Goal: Task Accomplishment & Management: Complete application form

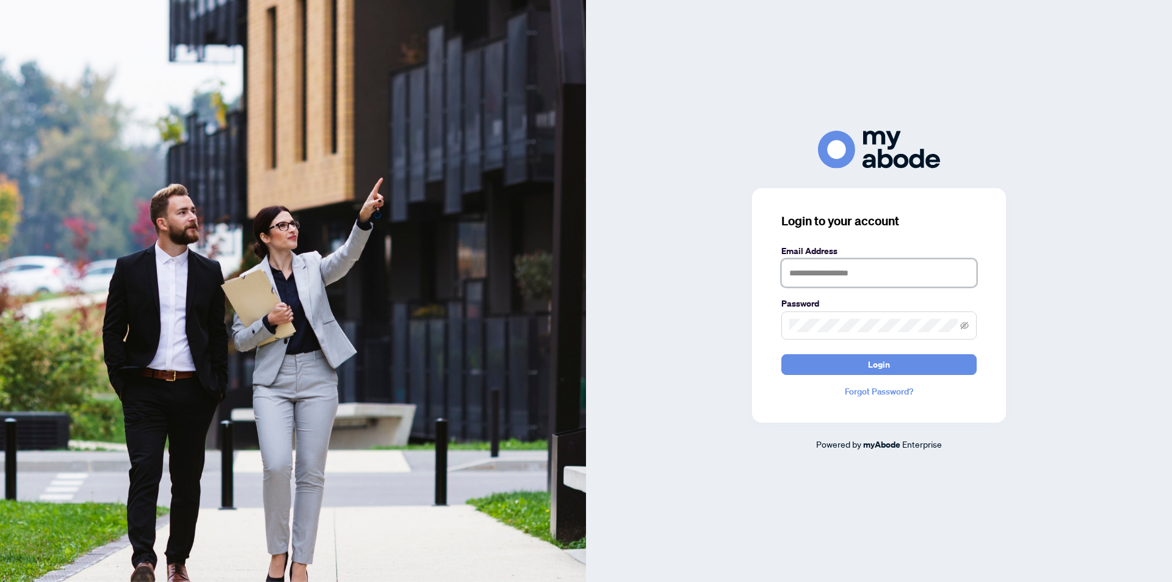
click at [838, 270] on input "text" at bounding box center [878, 273] width 195 height 28
type input "**********"
click at [781, 354] on button "Login" at bounding box center [878, 364] width 195 height 21
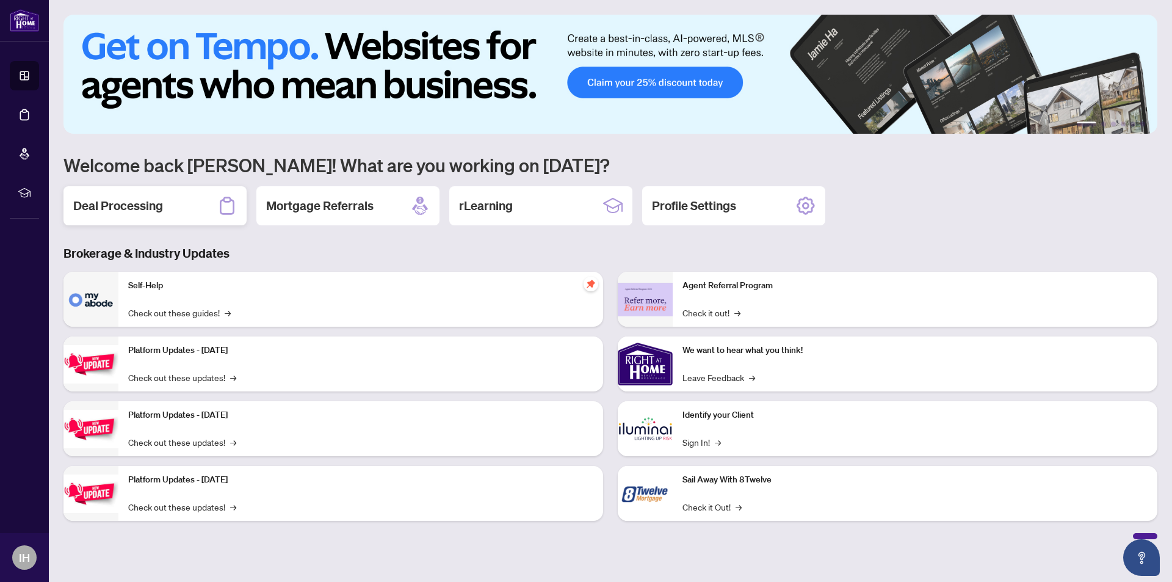
click at [131, 207] on h2 "Deal Processing" at bounding box center [118, 205] width 90 height 17
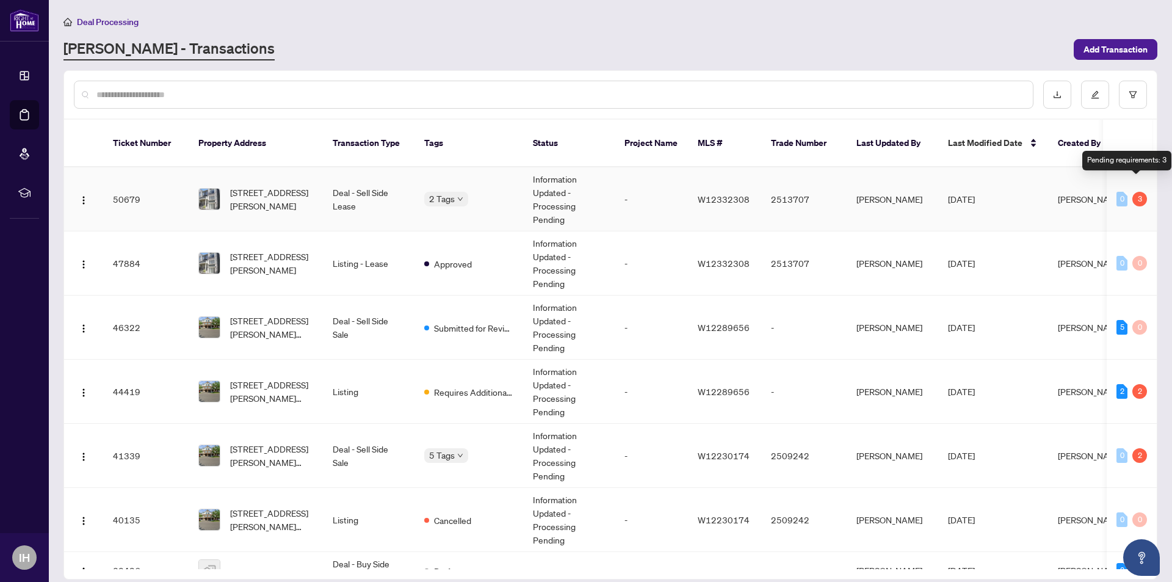
click at [1136, 192] on div "3" at bounding box center [1139, 199] width 15 height 15
click at [917, 187] on td "[PERSON_NAME]" at bounding box center [892, 199] width 92 height 64
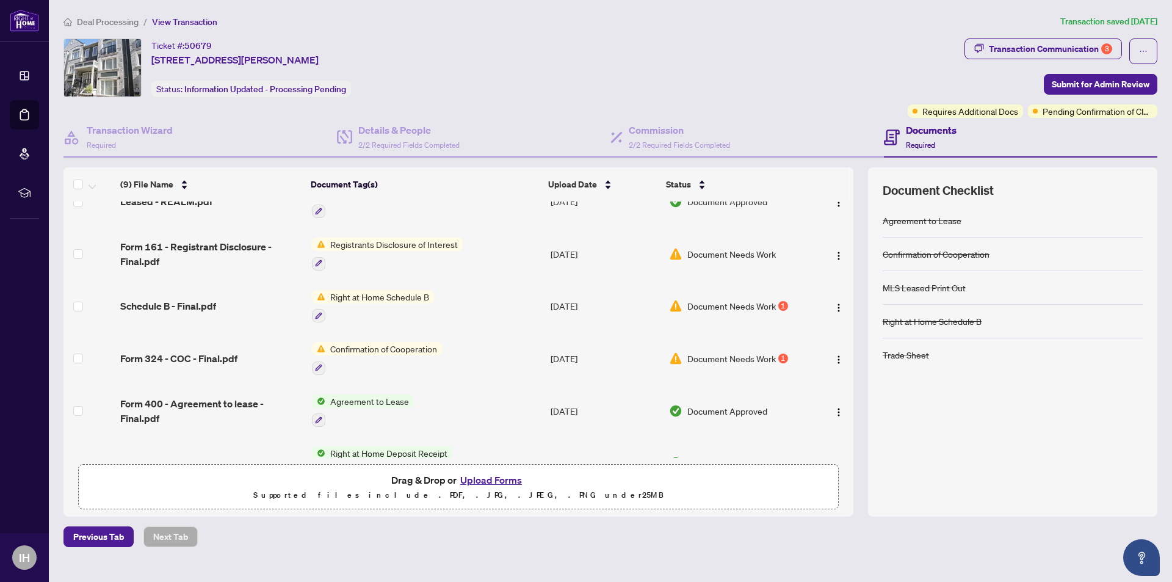
scroll to position [216, 0]
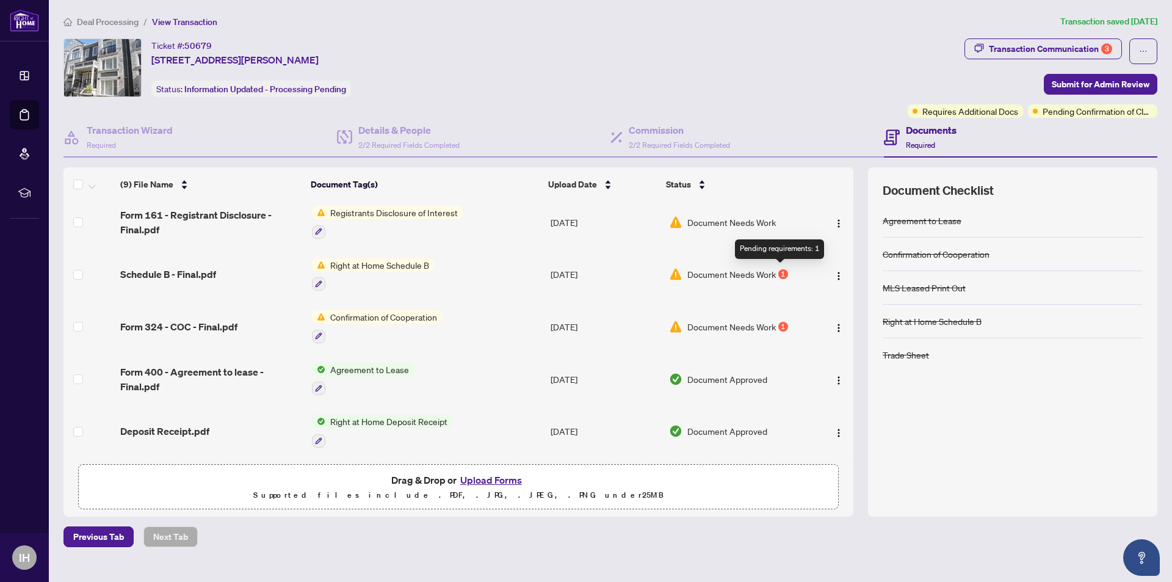
click at [778, 270] on div "1" at bounding box center [783, 274] width 10 height 10
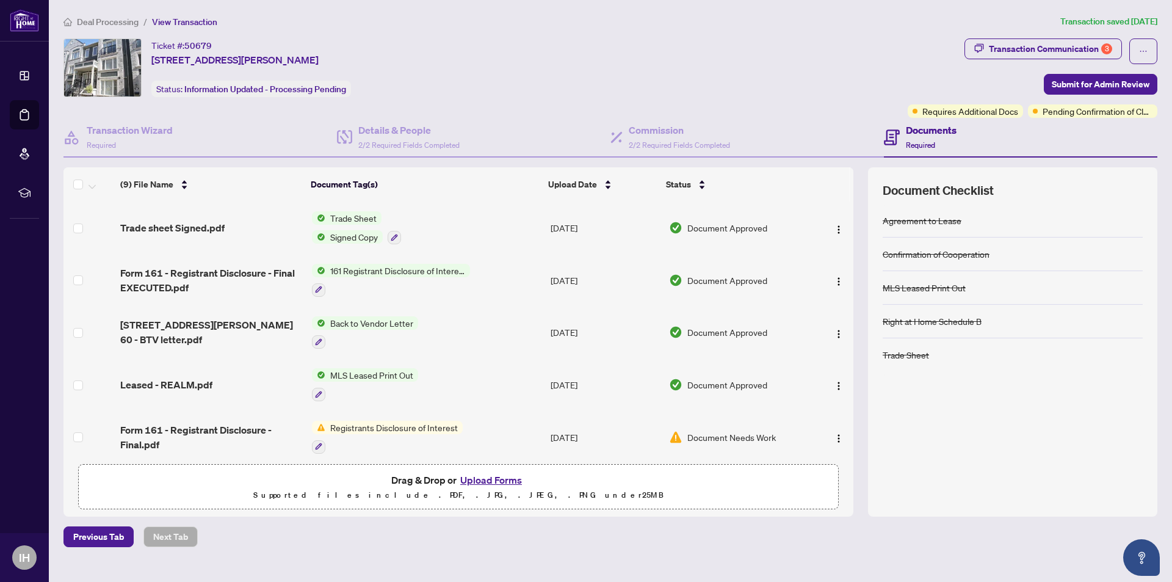
click at [480, 480] on button "Upload Forms" at bounding box center [490, 480] width 69 height 16
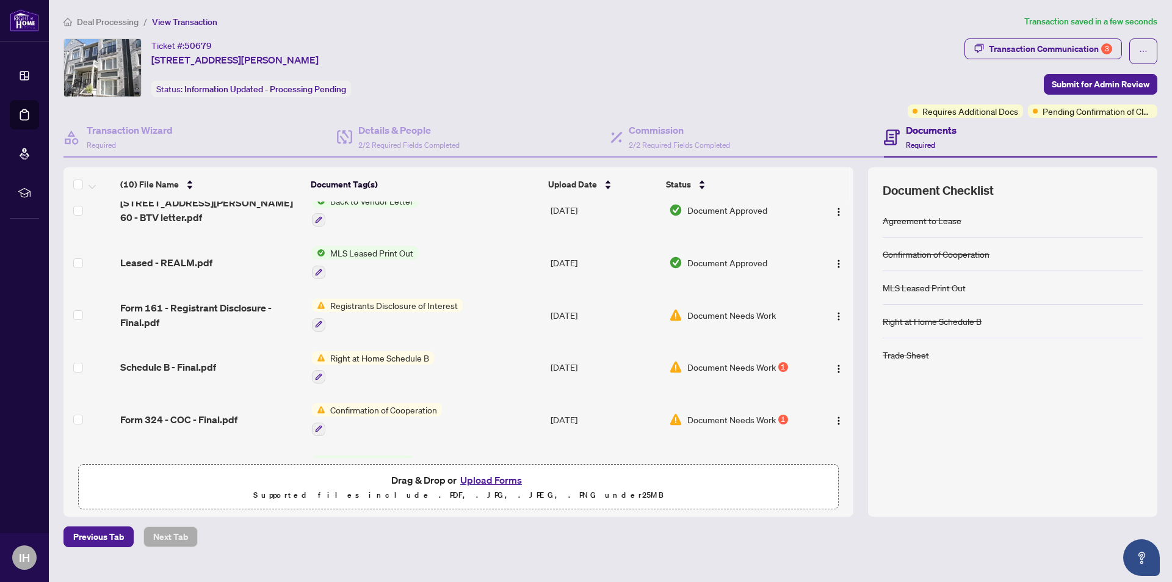
scroll to position [244, 0]
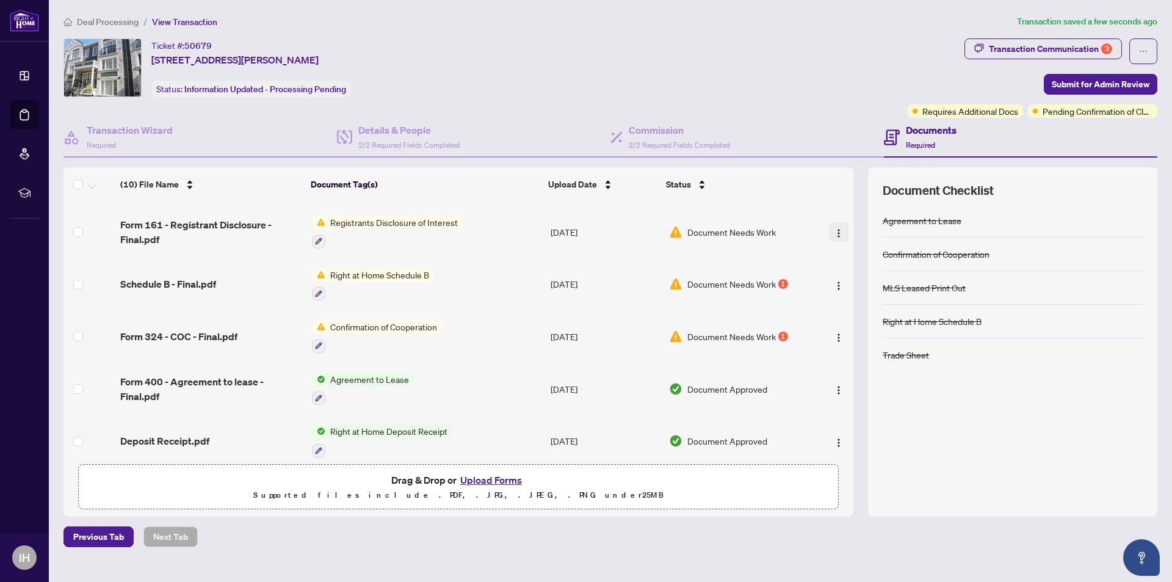
click at [834, 232] on img "button" at bounding box center [839, 233] width 10 height 10
click at [740, 226] on span "Document Needs Work" at bounding box center [731, 231] width 88 height 13
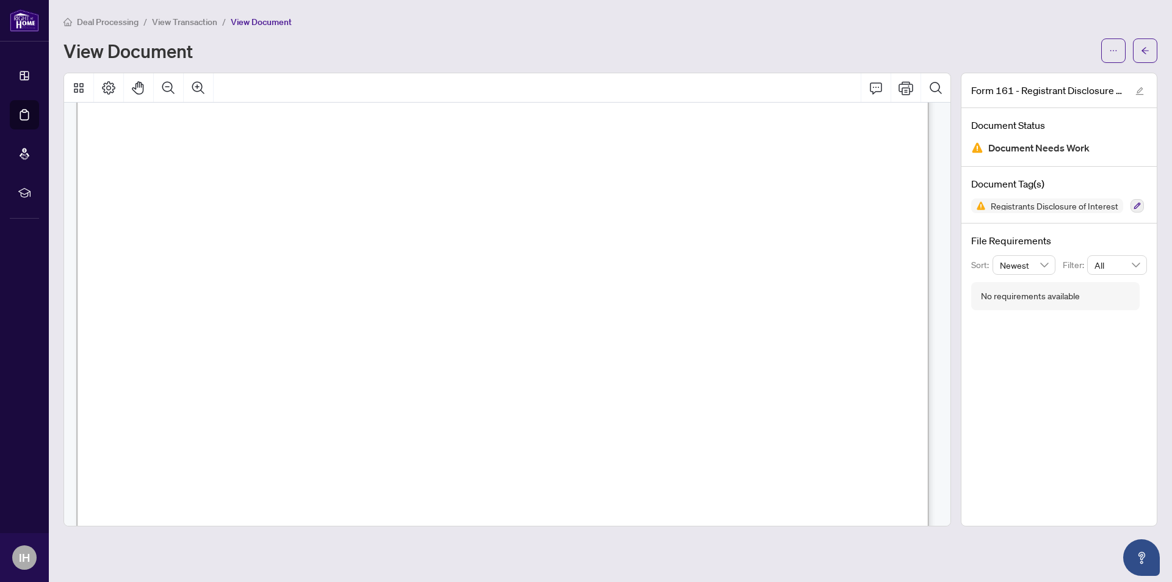
scroll to position [488, 0]
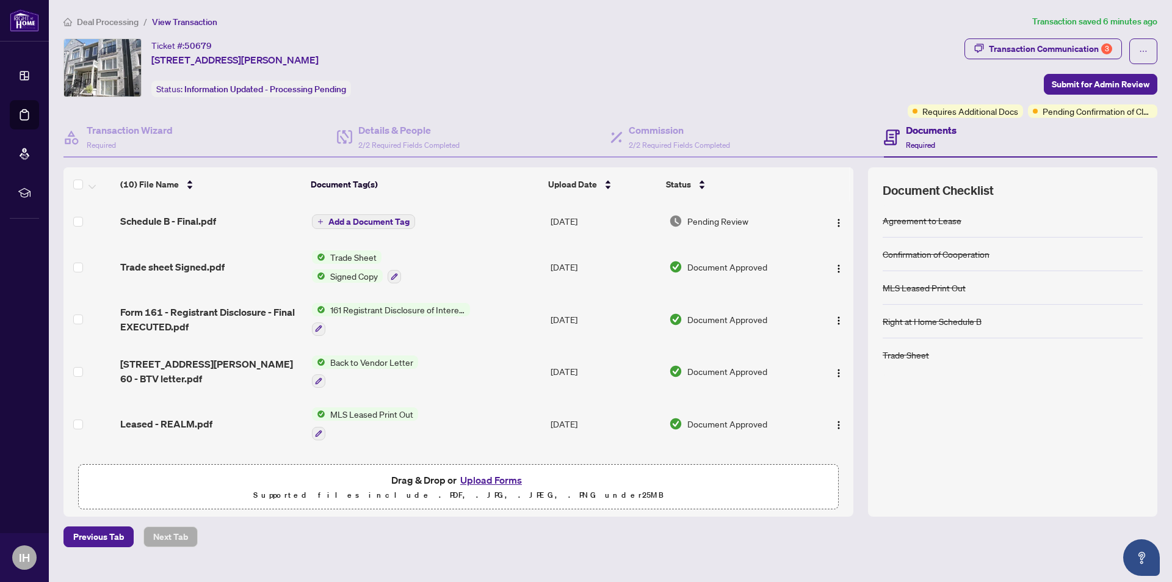
click at [510, 478] on button "Upload Forms" at bounding box center [490, 480] width 69 height 16
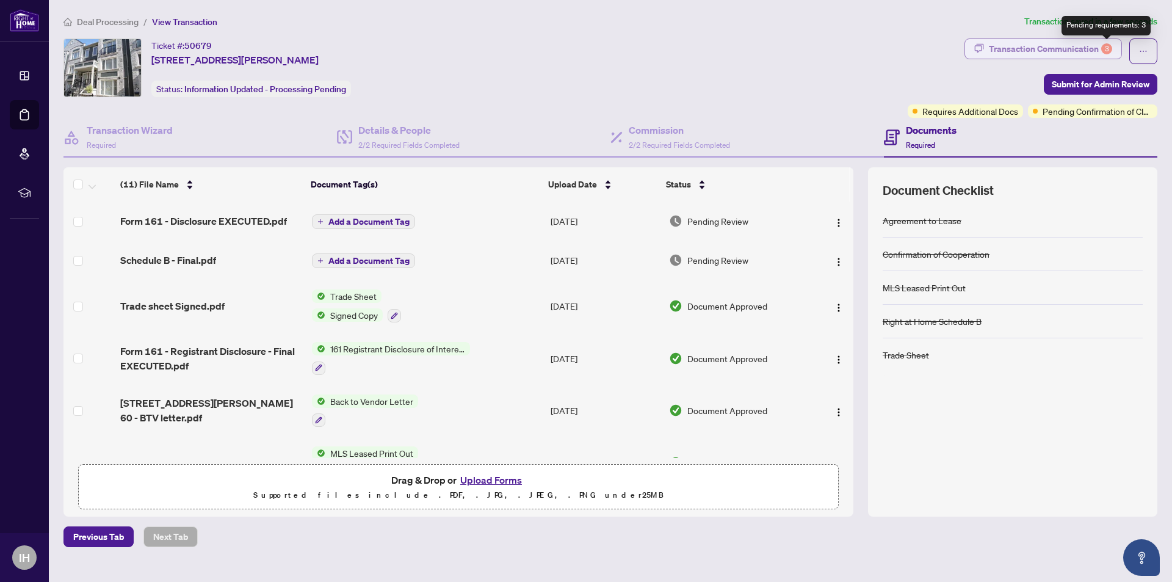
click at [1106, 46] on div "3" at bounding box center [1106, 48] width 11 height 11
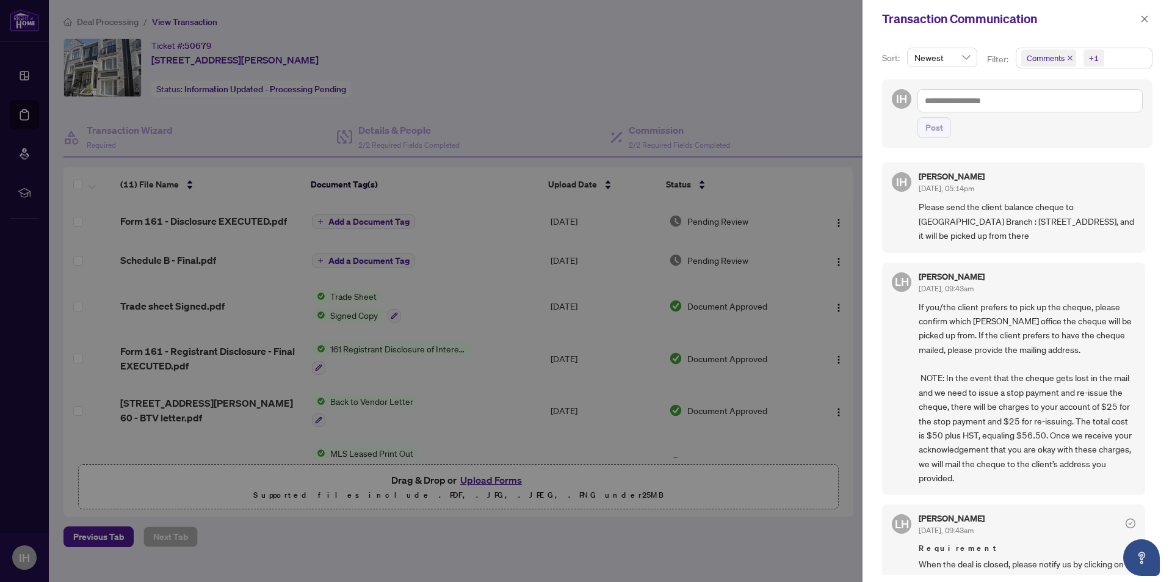
click at [818, 70] on div at bounding box center [586, 291] width 1172 height 582
click at [1141, 19] on icon "close" at bounding box center [1144, 19] width 9 height 9
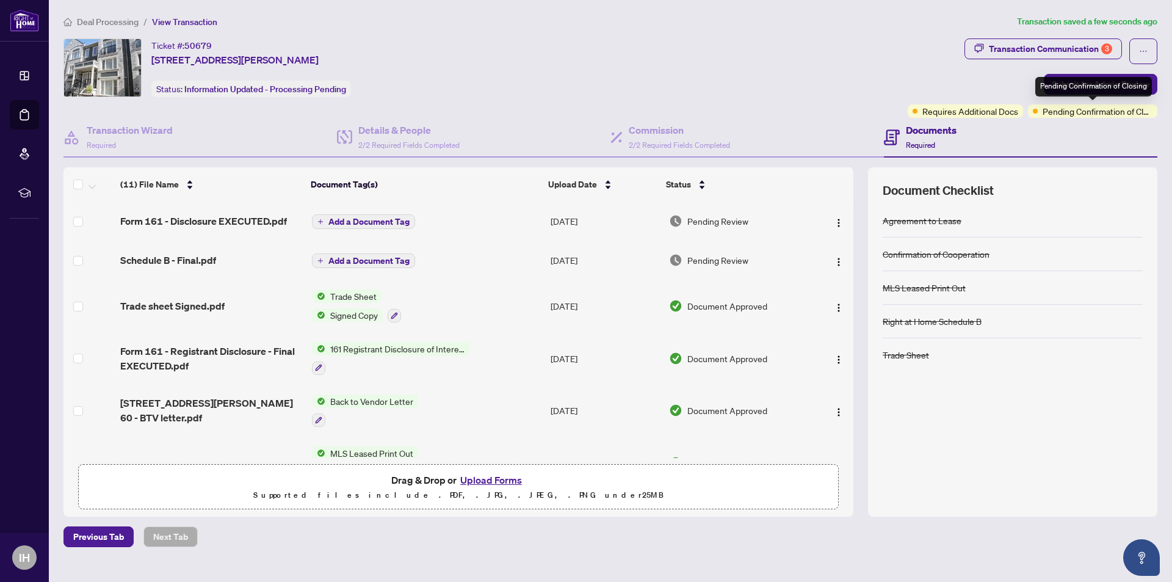
click at [1090, 111] on span "Pending Confirmation of Closing" at bounding box center [1097, 110] width 110 height 13
click at [1073, 115] on span "Pending Confirmation of Closing" at bounding box center [1097, 110] width 110 height 13
click at [1096, 107] on span "Pending Confirmation of Closing" at bounding box center [1097, 110] width 110 height 13
click at [1094, 113] on span "Pending Confirmation of Closing" at bounding box center [1097, 110] width 110 height 13
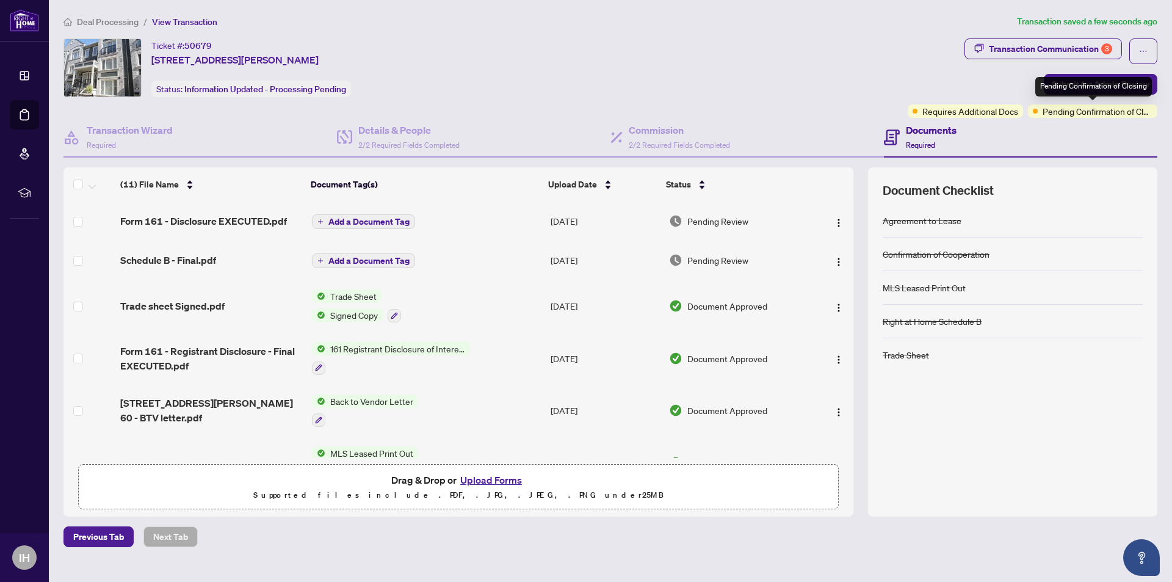
click at [1060, 111] on span "Pending Confirmation of Closing" at bounding box center [1097, 110] width 110 height 13
click at [1100, 87] on div "Pending Confirmation of Closing" at bounding box center [1093, 87] width 117 height 20
click at [1086, 116] on span "Pending Confirmation of Closing" at bounding box center [1097, 110] width 110 height 13
click at [1082, 124] on div "Documents Required" at bounding box center [1020, 138] width 273 height 40
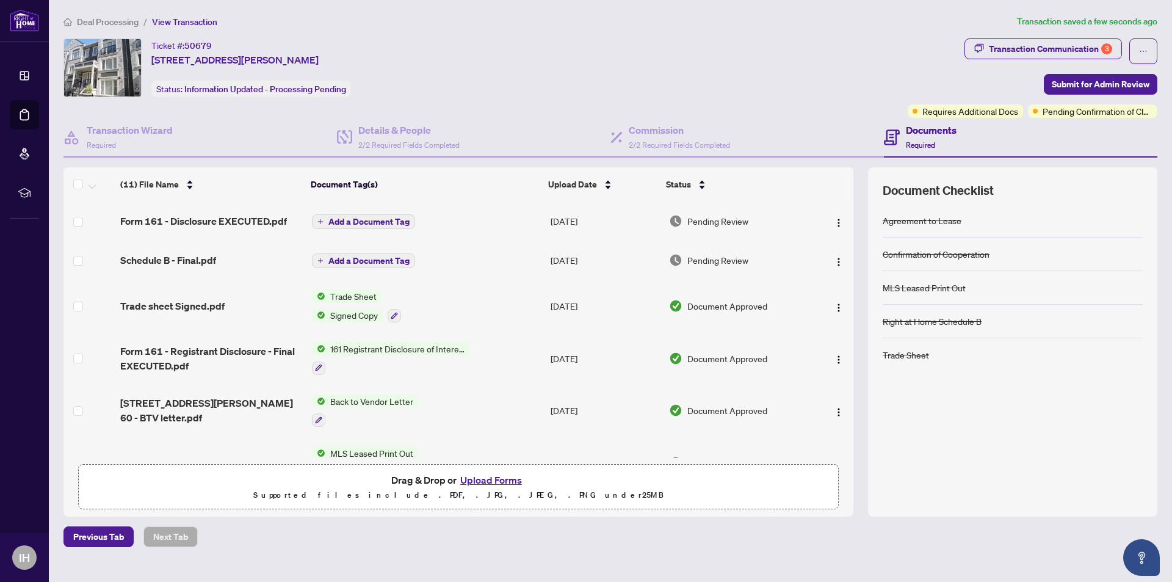
click at [1082, 124] on div "Documents Required" at bounding box center [1020, 138] width 273 height 40
click at [1084, 116] on span "Pending Confirmation of Closing" at bounding box center [1097, 110] width 110 height 13
click at [1077, 132] on div "Documents Required" at bounding box center [1020, 138] width 273 height 40
click at [929, 139] on div "Documents Required" at bounding box center [931, 137] width 51 height 29
click at [1142, 47] on icon "ellipsis" at bounding box center [1143, 51] width 9 height 9
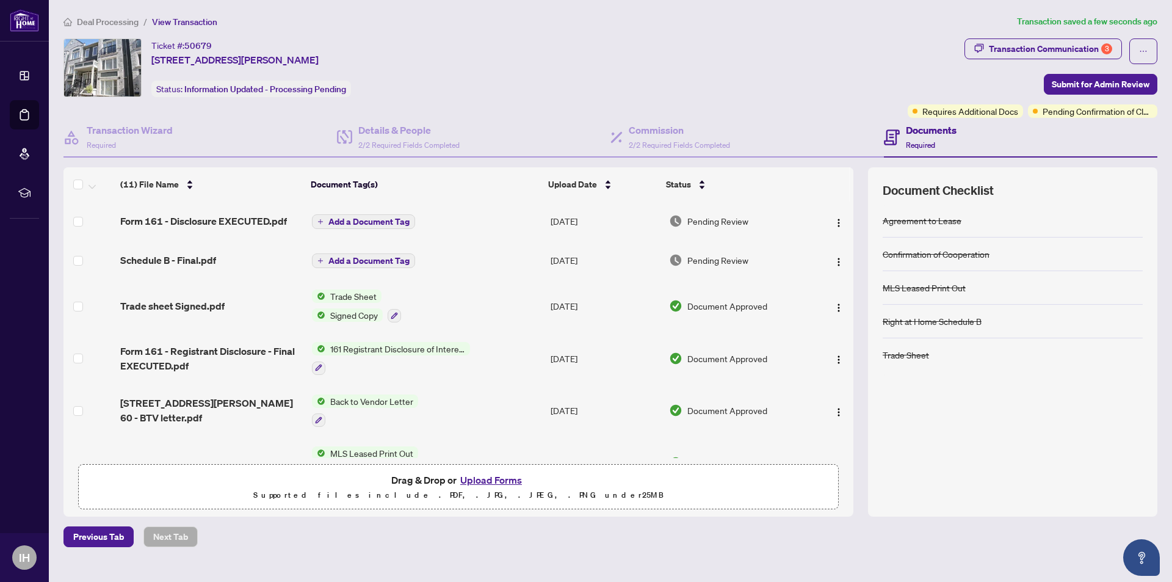
click at [869, 76] on div "Ticket #: 50679 60-5035 Oscar Peterson Blvd, Mississauga, Ontario L5M 0P4, Cana…" at bounding box center [482, 67] width 839 height 59
click at [1070, 114] on span "Pending Confirmation of Closing" at bounding box center [1097, 110] width 110 height 13
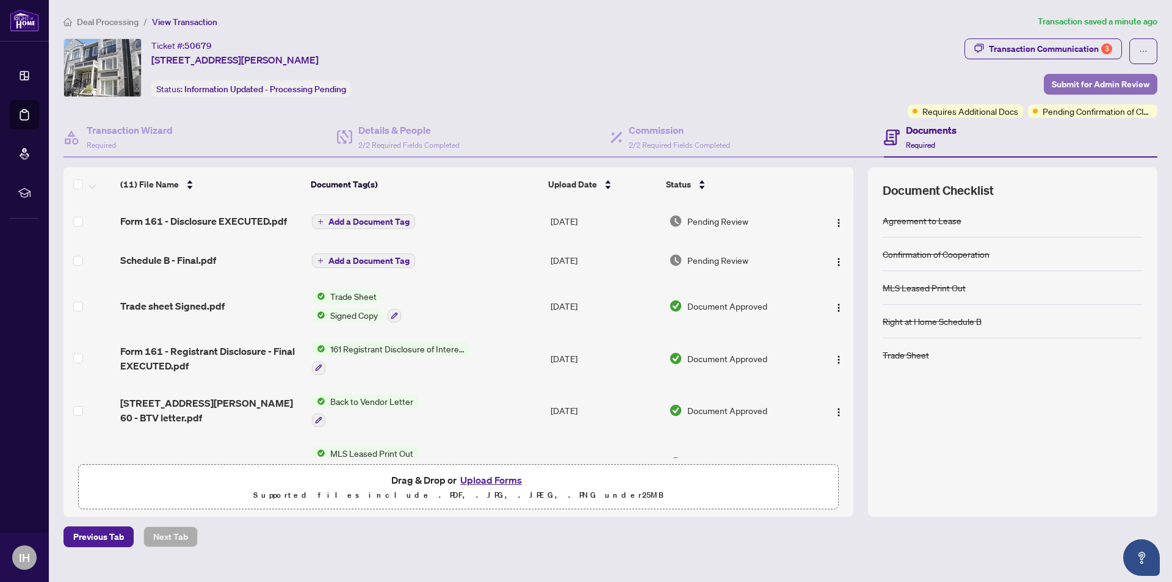
click at [1081, 87] on span "Submit for Admin Review" at bounding box center [1100, 84] width 98 height 20
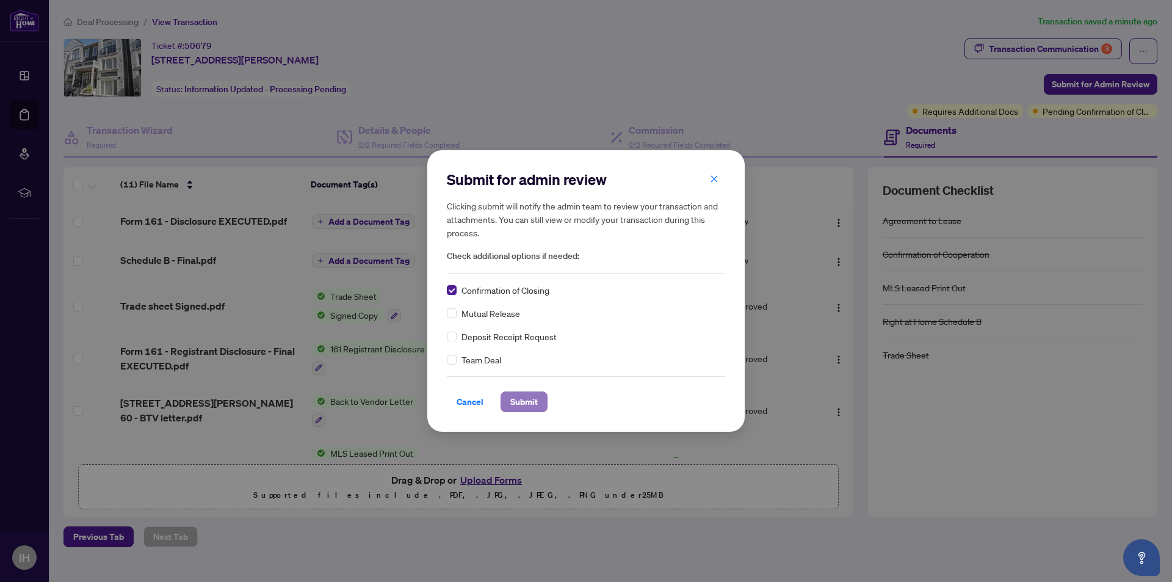
click at [528, 404] on span "Submit" at bounding box center [523, 402] width 27 height 20
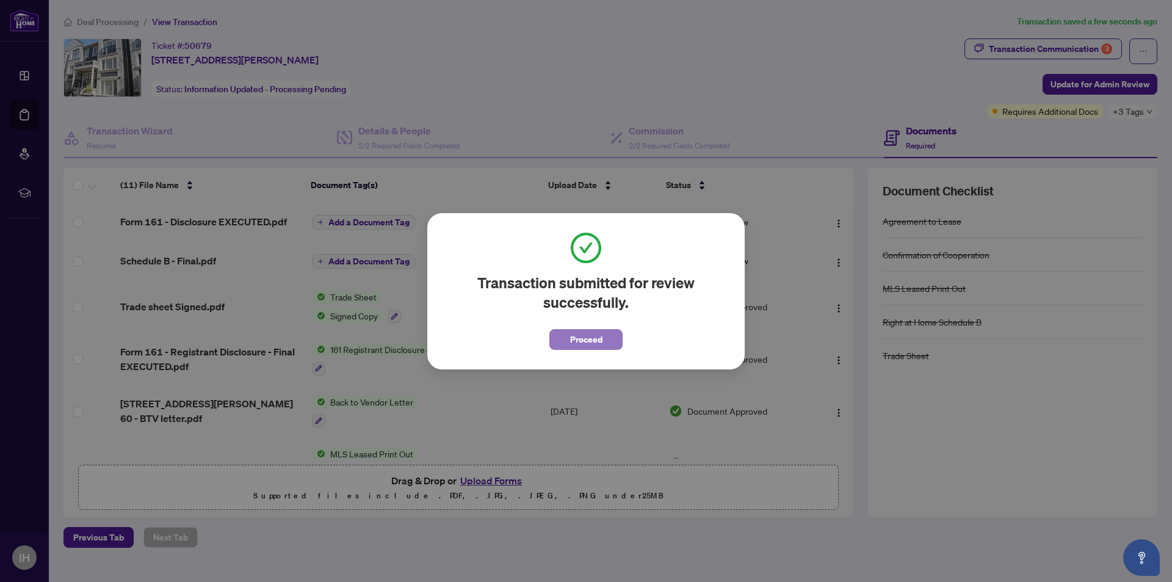
click at [583, 345] on span "Proceed" at bounding box center [586, 340] width 32 height 20
